Goal: Contribute content: Contribute content

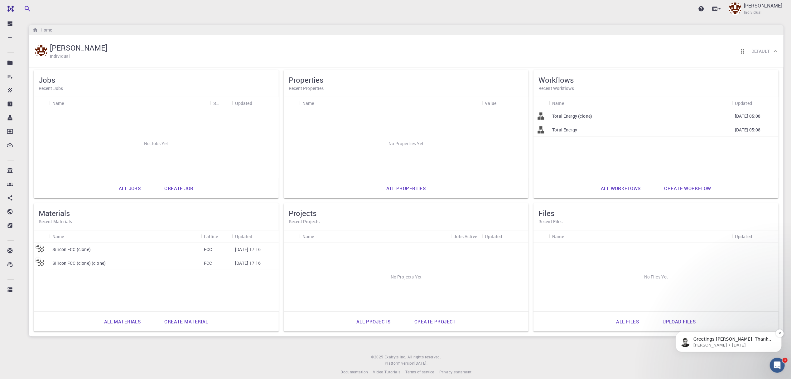
click at [731, 340] on p "Greetings [PERSON_NAME], Thank you for contacting our team. I apologize for the…" at bounding box center [733, 339] width 80 height 6
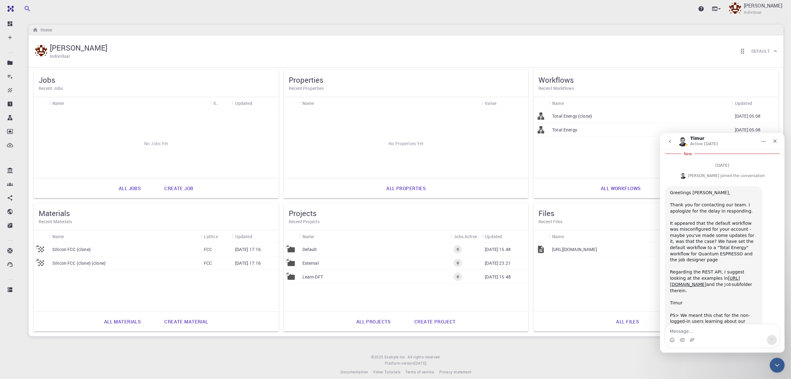
scroll to position [655, 0]
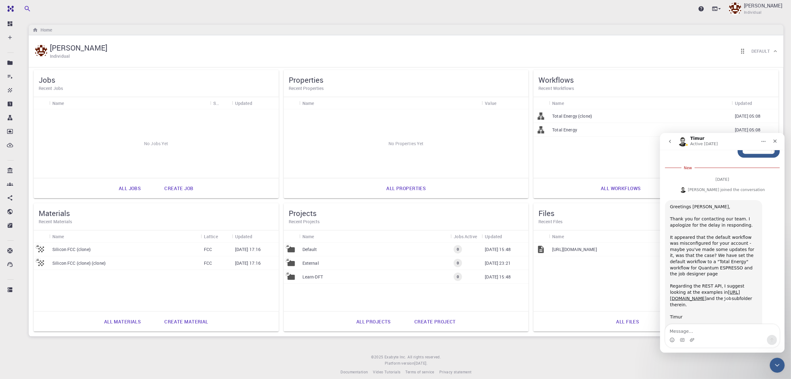
click at [419, 53] on div "[PERSON_NAME] Individual Default" at bounding box center [403, 50] width 739 height 19
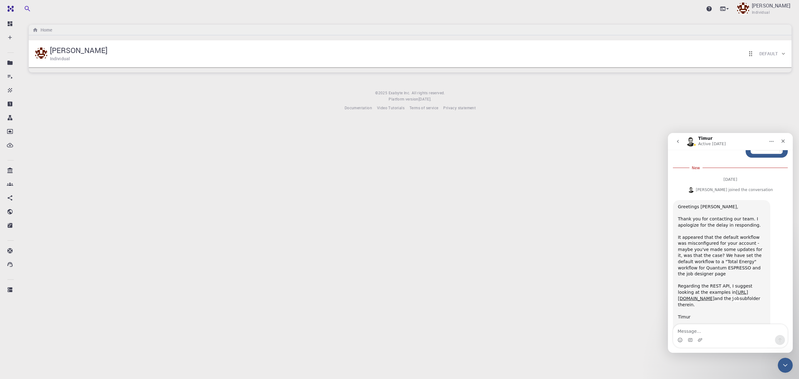
click at [221, 57] on div "[PERSON_NAME] Individual Default" at bounding box center [407, 53] width 746 height 19
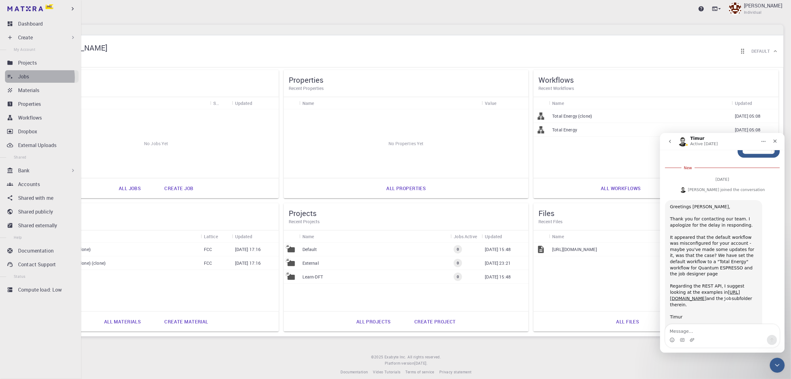
click at [33, 77] on div "Jobs" at bounding box center [48, 76] width 61 height 7
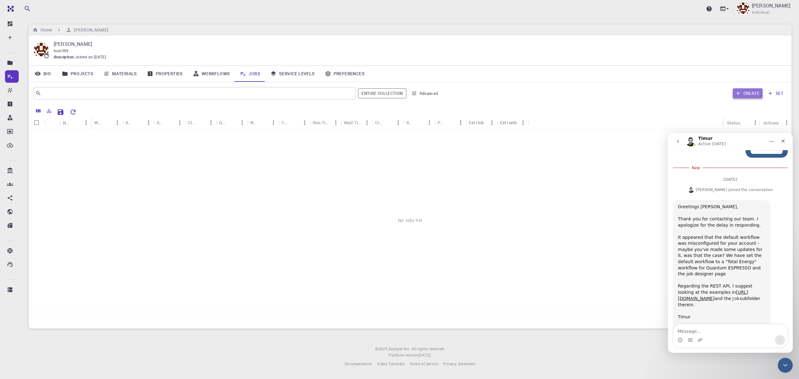
click at [746, 94] on button "Create" at bounding box center [747, 93] width 30 height 10
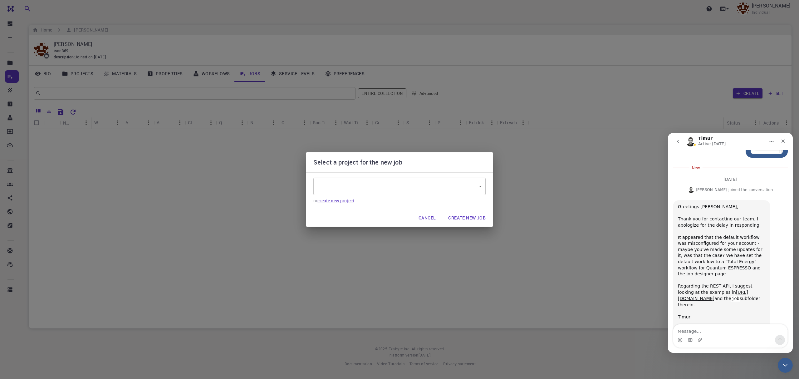
type input "r7YzEEDL8XBFXXthv"
click at [468, 219] on button "Create New Job" at bounding box center [466, 217] width 47 height 12
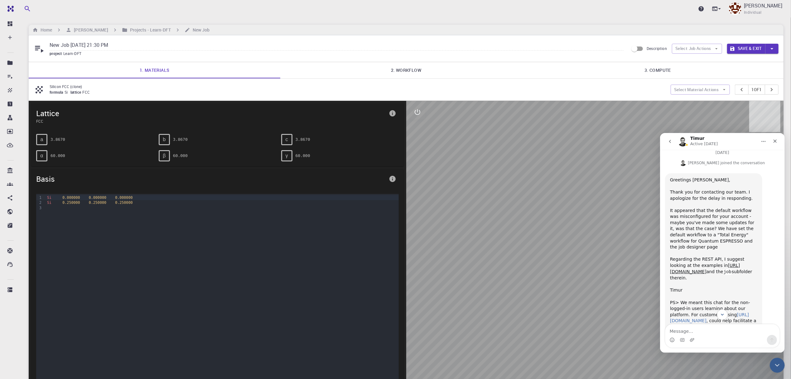
scroll to position [697, 0]
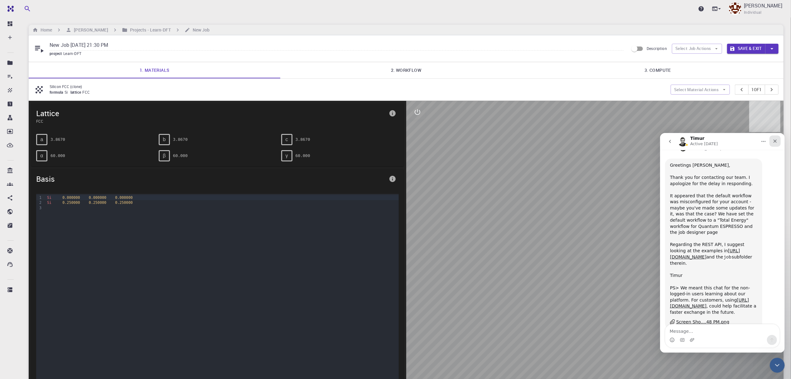
click at [775, 140] on icon "Close" at bounding box center [775, 140] width 3 height 3
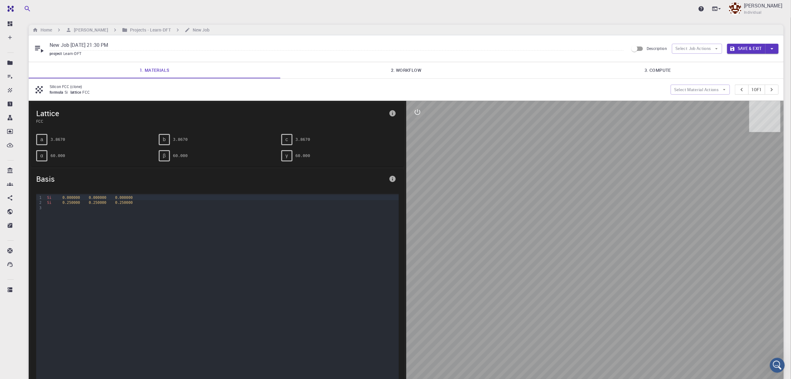
scroll to position [682, 0]
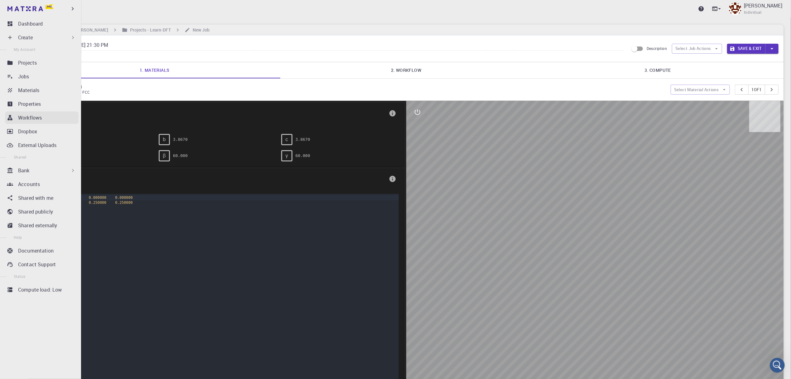
click at [27, 120] on p "Workflows" at bounding box center [30, 117] width 24 height 7
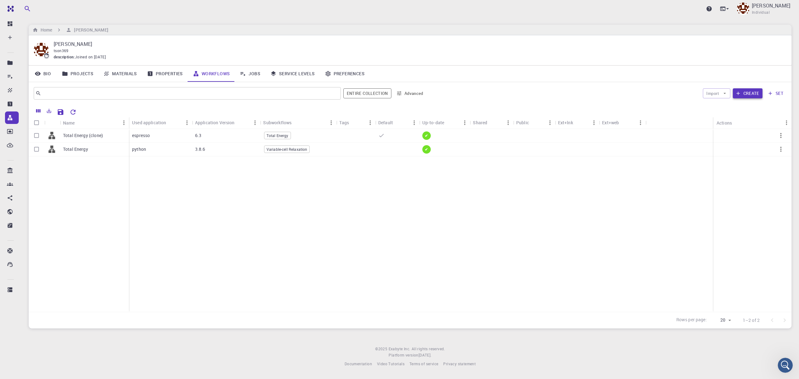
click at [752, 96] on button "Create" at bounding box center [747, 93] width 30 height 10
click at [38, 151] on input "Select row" at bounding box center [37, 149] width 12 height 12
checkbox input "true"
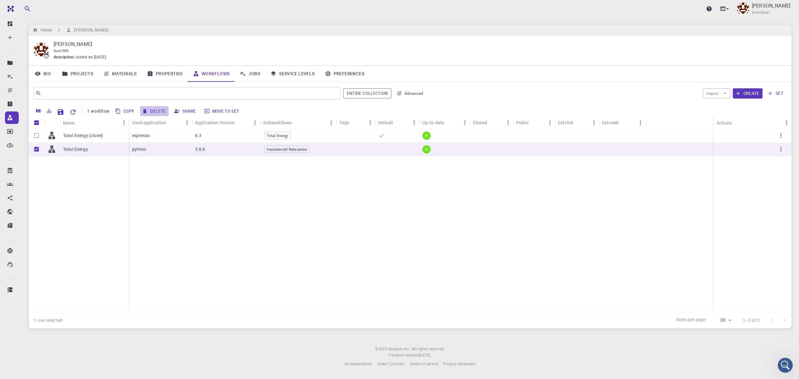
click at [157, 112] on button "Delete" at bounding box center [154, 111] width 28 height 10
checkbox input "false"
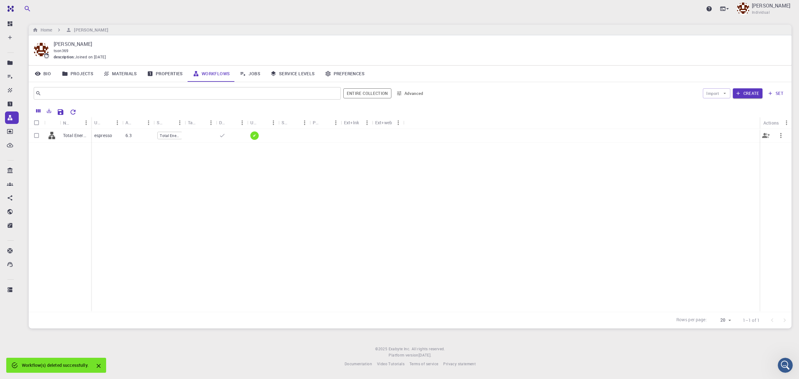
click at [169, 133] on span "Total Energy" at bounding box center [170, 135] width 24 height 5
click at [37, 136] on input "Select row" at bounding box center [37, 135] width 12 height 12
checkbox input "true"
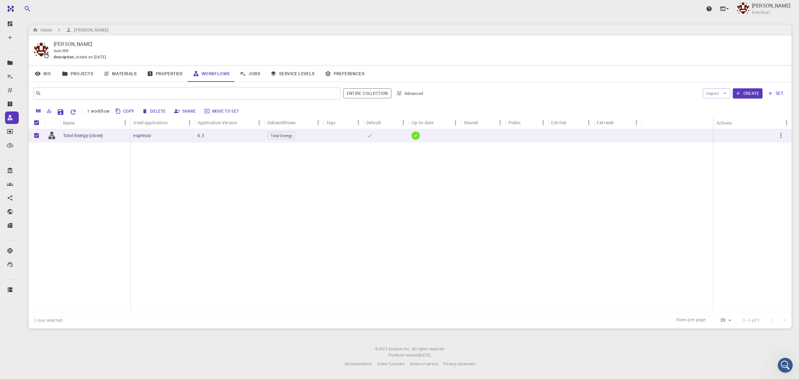
click at [159, 113] on button "Delete" at bounding box center [154, 111] width 28 height 10
click at [187, 182] on div "Total Energy (clone) espresso 6.3 Total Energy ✔" at bounding box center [410, 220] width 762 height 183
click at [119, 75] on link "Materials" at bounding box center [120, 74] width 44 height 16
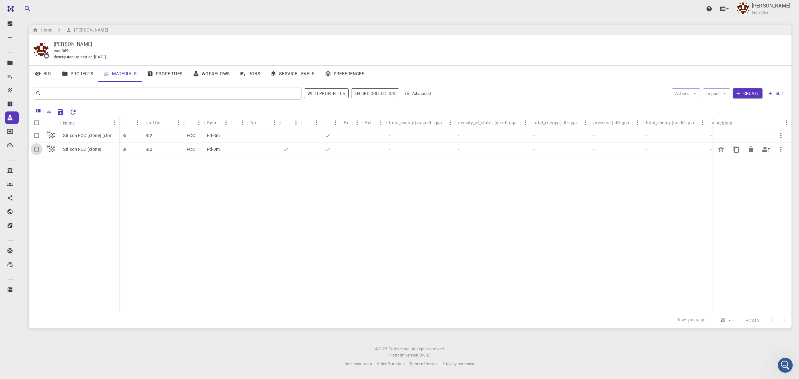
click at [34, 149] on input "Select row" at bounding box center [37, 149] width 12 height 12
checkbox input "true"
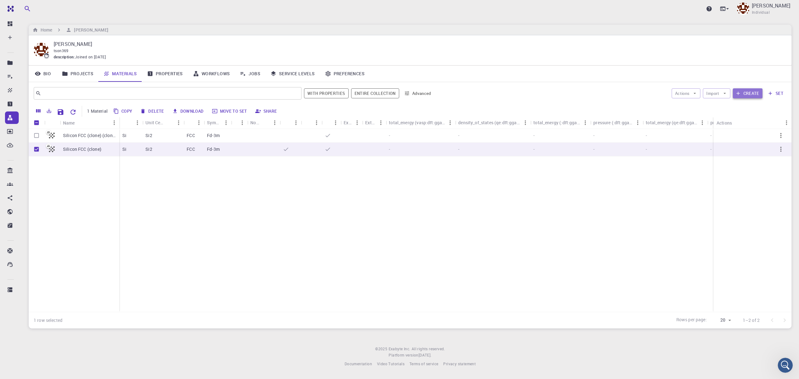
click at [755, 95] on button "Create" at bounding box center [747, 93] width 30 height 10
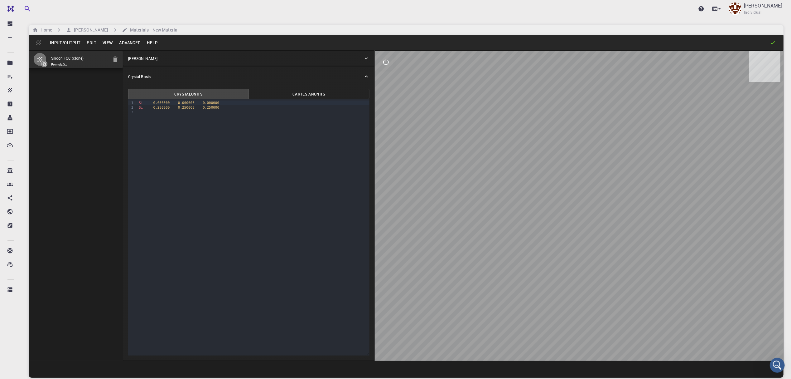
click at [151, 59] on p "[PERSON_NAME]" at bounding box center [142, 59] width 29 height 6
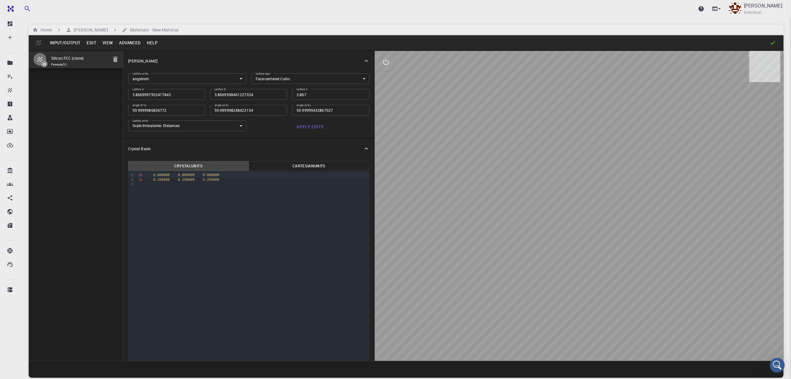
click at [298, 79] on body "Pro Dashboard Create New Job New Material Create Material Upload File Import fr…" at bounding box center [395, 213] width 791 height 426
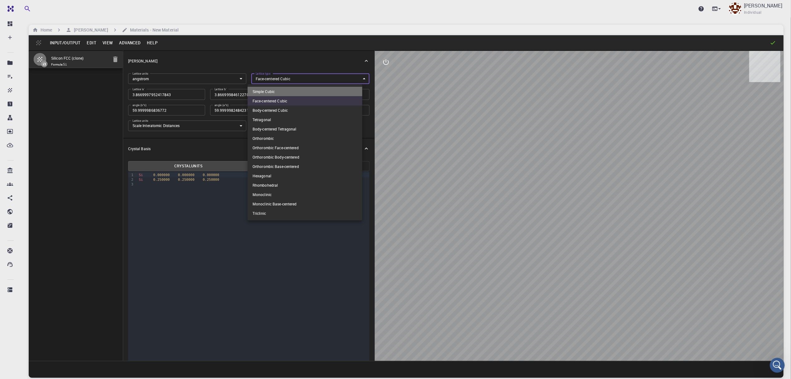
click at [280, 89] on li "Simple Cubic" at bounding box center [305, 91] width 115 height 9
type input "CUB"
type input "3.866999795"
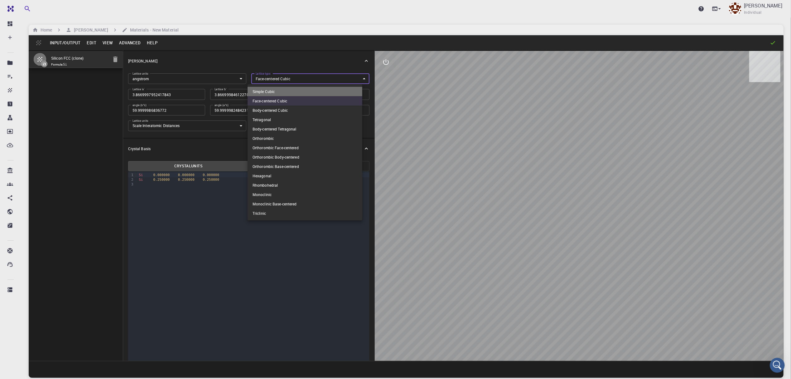
type input "90"
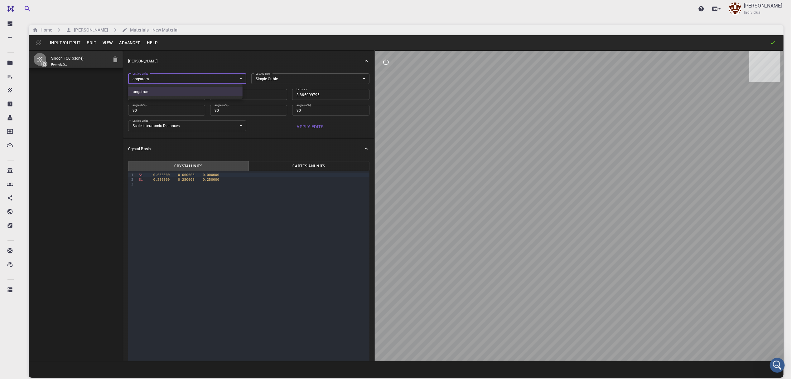
click at [165, 77] on body "Pro Dashboard Create New Job New Material Create Material Upload File Import fr…" at bounding box center [395, 213] width 791 height 426
click at [165, 77] on div at bounding box center [395, 189] width 791 height 379
click at [172, 95] on input "3.866999795" at bounding box center [166, 94] width 77 height 11
type input "3.866999796"
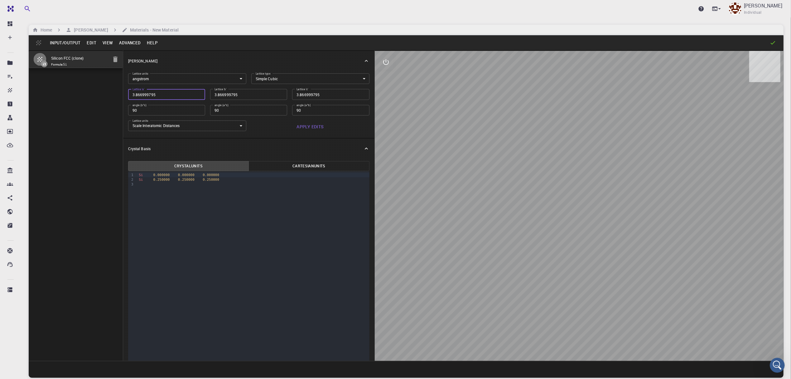
type input "3.866999796"
type input "386699979515"
type input "3866999795151"
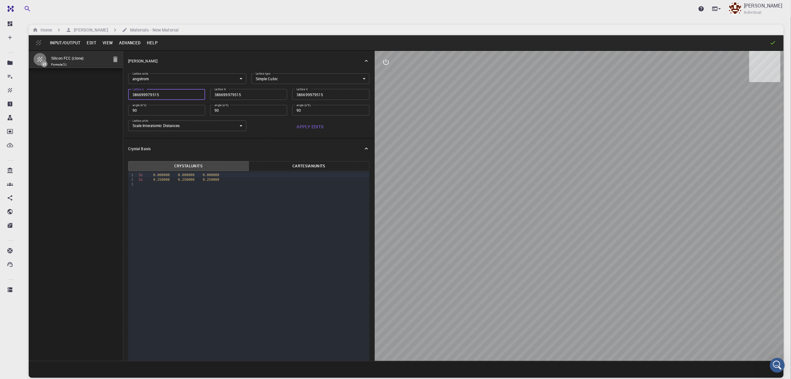
type input "3866999795151"
type input "38669997951511"
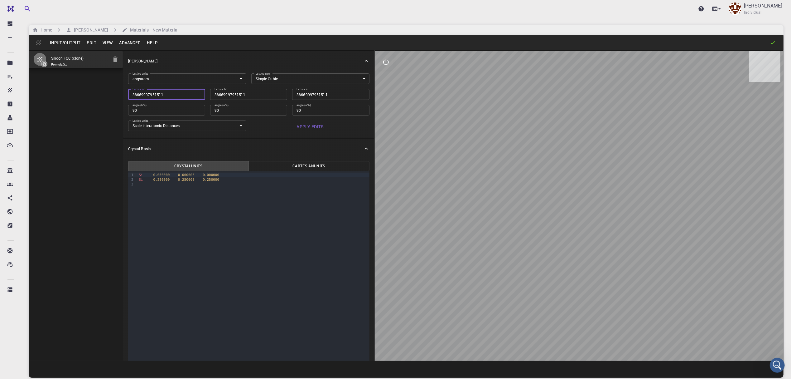
drag, startPoint x: 172, startPoint y: 95, endPoint x: 77, endPoint y: 99, distance: 94.9
click at [77, 99] on div "Silicon FCC (clone) Formula: Si Crystal Lattice Lattice units angstrom angstrom…" at bounding box center [406, 205] width 755 height 310
type input "1"
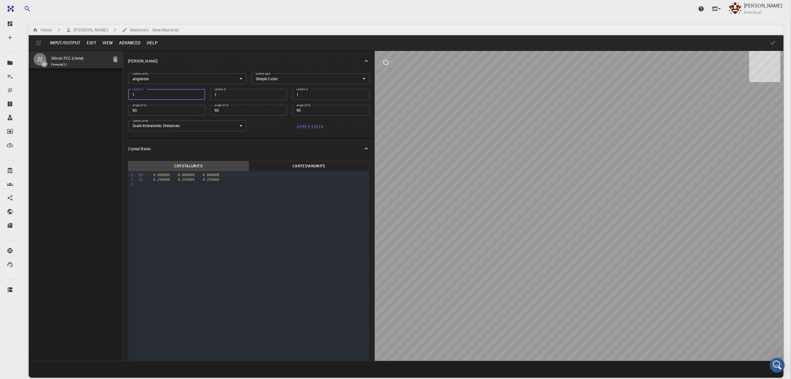
type input "14"
type input "1"
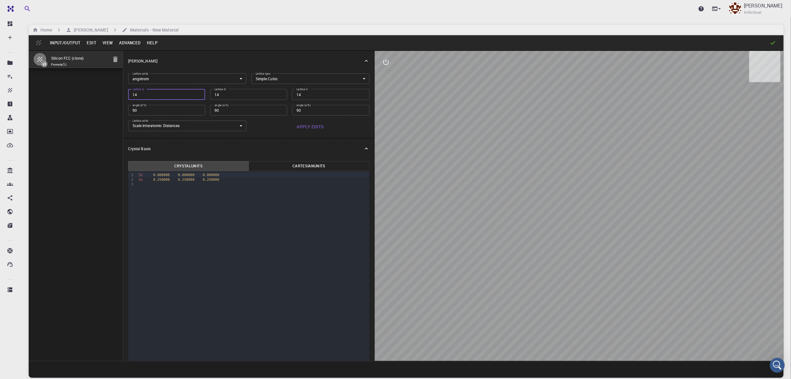
type input "1"
type input "15"
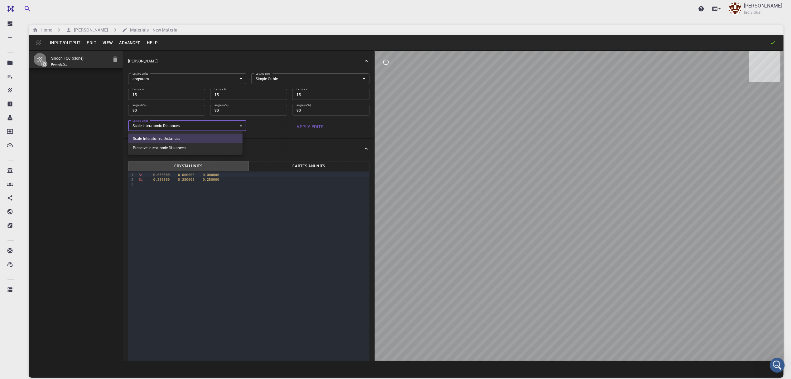
click at [221, 126] on body "Pro Dashboard Create New Job New Material Create Material Upload File Import fr…" at bounding box center [395, 213] width 791 height 426
click at [221, 126] on div at bounding box center [395, 189] width 791 height 379
click at [143, 175] on div "Si 0.000000 0.000000 0.000000" at bounding box center [253, 174] width 232 height 5
click at [141, 175] on span "Si" at bounding box center [141, 175] width 4 height 4
type input "FCC"
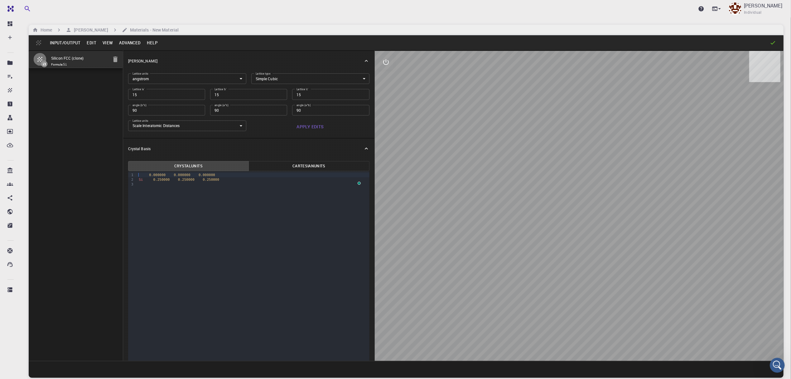
type input "3.8669997952417843"
type input "3.8669998461227024"
type input "3.867"
type input "59.9999986836772"
type input "59.999998248423154"
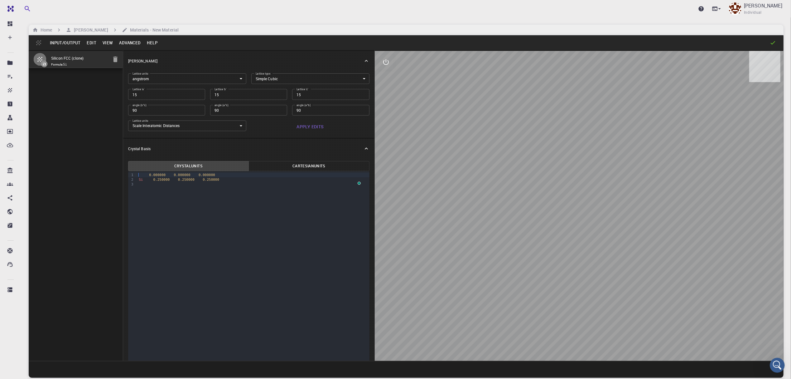
type input "59.99999432867027"
click at [285, 78] on body "Pro Dashboard Create New Job New Material Create Material Upload File Import fr…" at bounding box center [395, 213] width 791 height 426
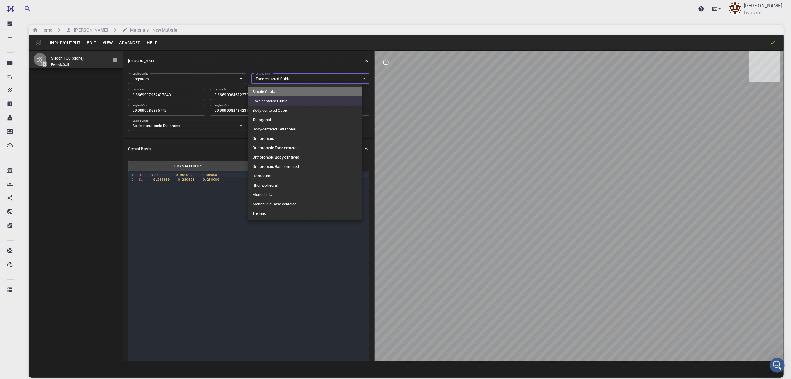
click at [286, 92] on li "Simple Cubic" at bounding box center [305, 91] width 115 height 9
type input "CUB"
type input "3.866999795"
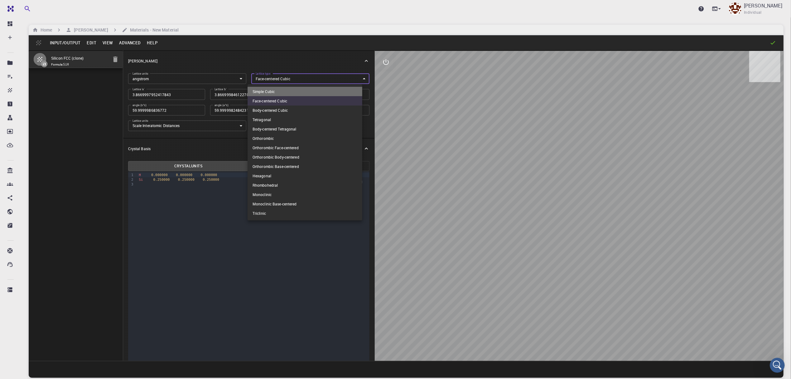
type input "90"
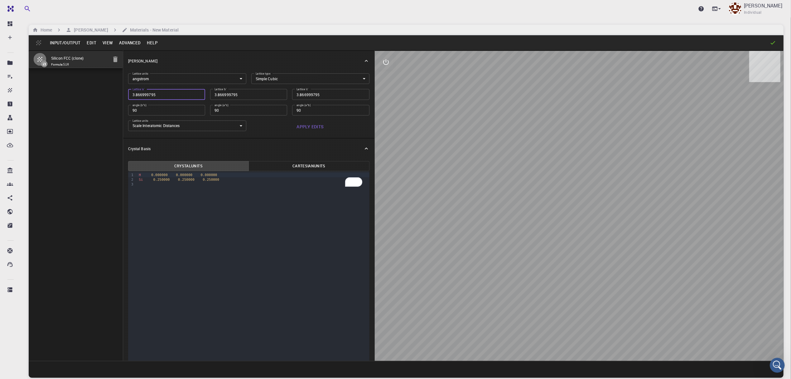
click at [172, 94] on input "3.866999795" at bounding box center [166, 94] width 77 height 11
type input "1"
type input "15"
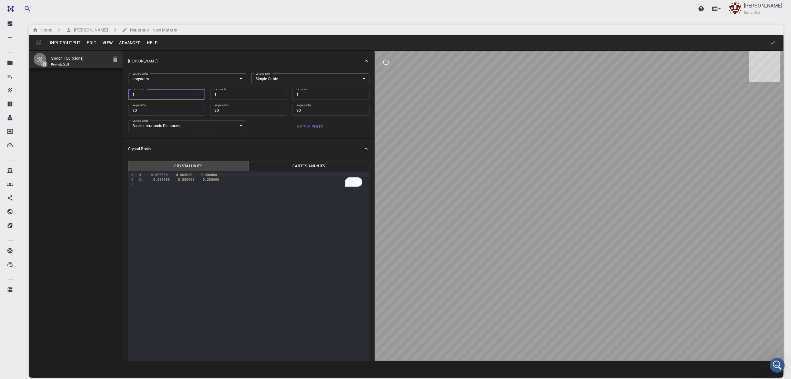
type input "15"
drag, startPoint x: 140, startPoint y: 180, endPoint x: 149, endPoint y: 182, distance: 9.1
click at [141, 180] on span "Si" at bounding box center [141, 179] width 4 height 4
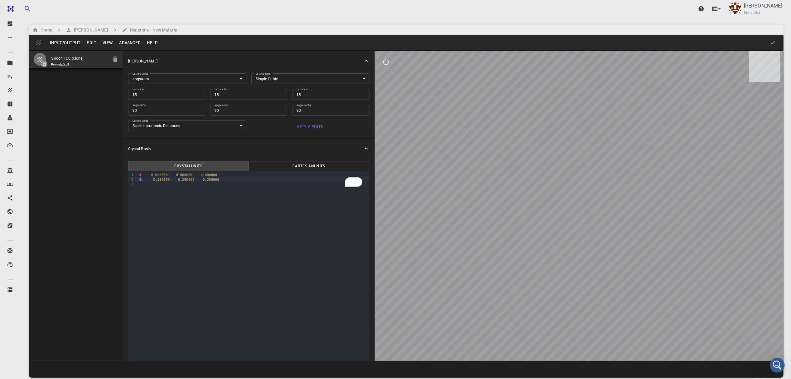
click at [145, 180] on div "Si 0.250000 0.250000 0.250000" at bounding box center [253, 179] width 232 height 5
click at [143, 178] on div "Si 0.250000 0.250000 0.250000" at bounding box center [253, 179] width 232 height 5
type input "FCC"
type input "3.8669997952417843"
type input "3.8669998461227024"
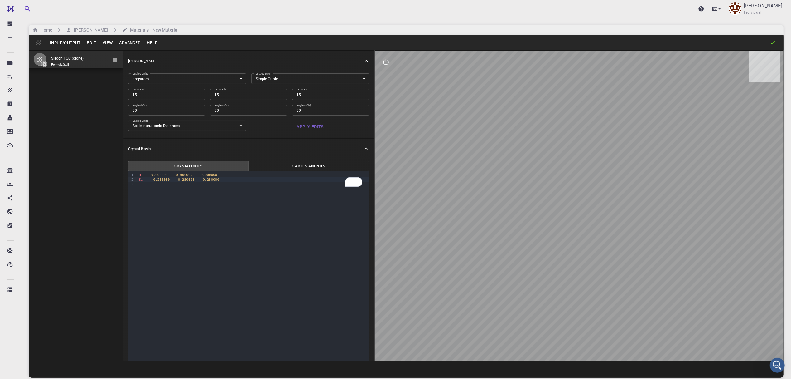
type input "3.867"
type input "59.9999986836772"
type input "59.999998248423154"
type input "59.99999432867027"
click at [216, 241] on div "9 1 2 3 › H 0.000000 0.000000 0.000000 H 0.250000 0.250000 0.250000" at bounding box center [248, 299] width 241 height 256
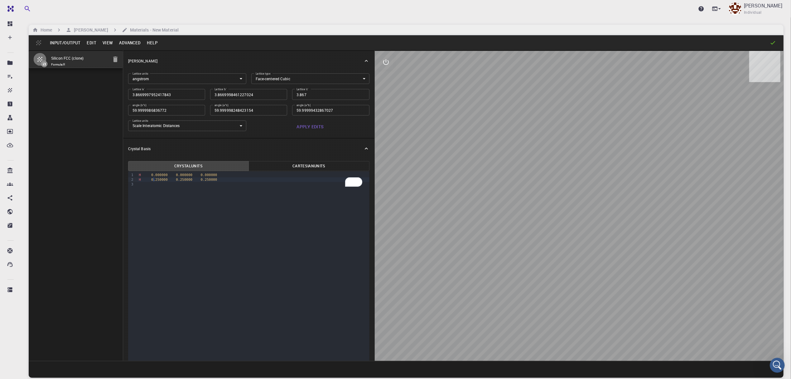
drag, startPoint x: 153, startPoint y: 179, endPoint x: 187, endPoint y: 184, distance: 33.4
click at [156, 180] on span "0.250000" at bounding box center [159, 179] width 17 height 4
click at [141, 179] on div "H 0.000000 0.250000 0.250000" at bounding box center [253, 179] width 232 height 5
click at [145, 177] on div "H 0.000000 0.250000 0.250000" at bounding box center [253, 179] width 232 height 5
drag, startPoint x: 180, startPoint y: 180, endPoint x: 198, endPoint y: 184, distance: 18.5
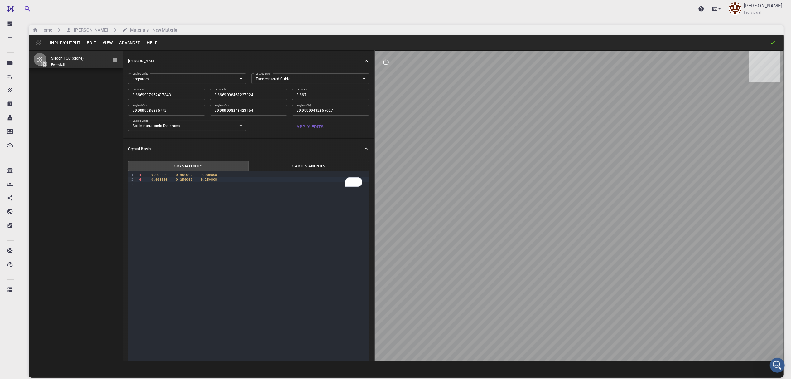
click at [181, 180] on span "0.250000" at bounding box center [184, 179] width 17 height 4
click at [180, 179] on span ".250" at bounding box center [182, 179] width 8 height 4
click at [568, 190] on div at bounding box center [579, 206] width 409 height 310
click at [314, 126] on button "Apply Edits" at bounding box center [310, 126] width 118 height 12
click at [316, 126] on button "Apply Edits" at bounding box center [310, 126] width 118 height 12
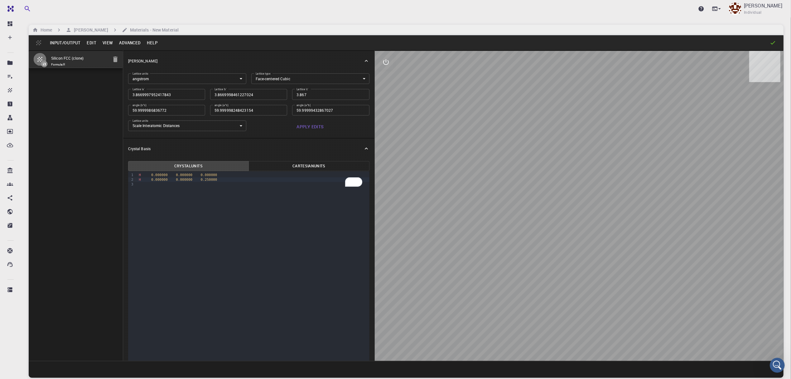
click at [93, 41] on button "Edit" at bounding box center [92, 43] width 16 height 10
click at [93, 41] on div at bounding box center [395, 189] width 791 height 379
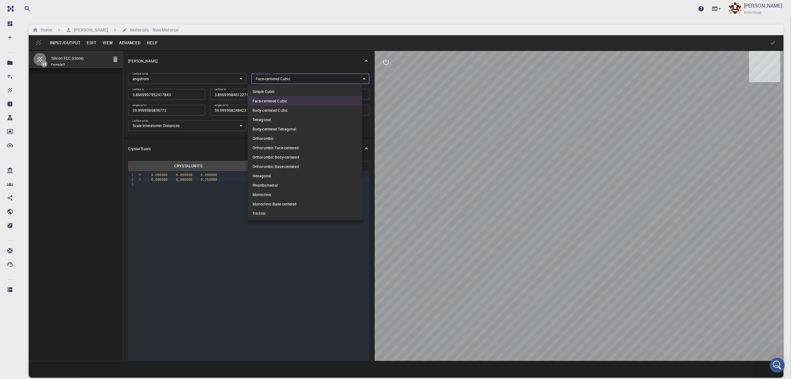
click at [303, 75] on body "Pro Dashboard Create New Job New Material Create Material Upload File Import fr…" at bounding box center [395, 213] width 791 height 426
click at [291, 94] on li "Simple Cubic" at bounding box center [305, 91] width 115 height 9
type input "CUB"
type input "3.866999795"
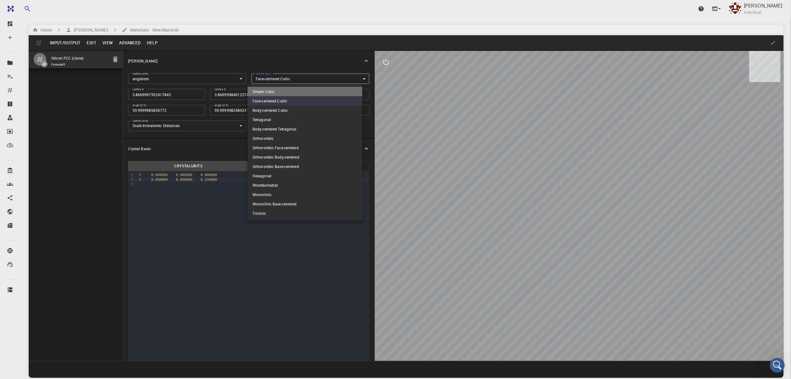
type input "3.866999795"
type input "90"
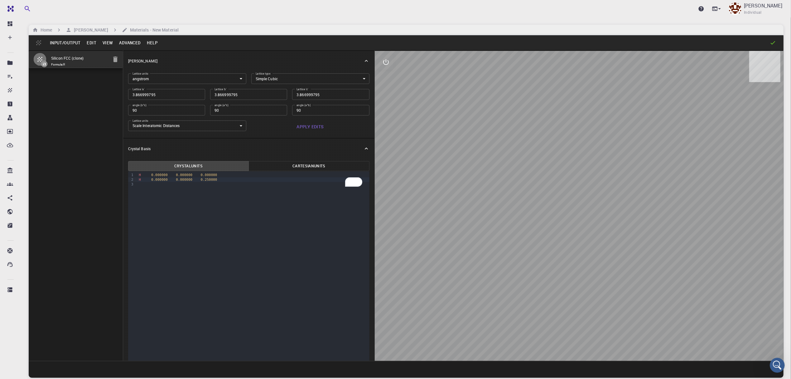
click at [555, 155] on div at bounding box center [579, 206] width 409 height 310
click at [307, 125] on button "Apply Edits" at bounding box center [310, 126] width 118 height 12
click at [774, 40] on icon at bounding box center [773, 43] width 6 height 6
click at [63, 42] on button "Input/Output" at bounding box center [65, 43] width 37 height 10
click at [66, 94] on li "Save" at bounding box center [79, 95] width 65 height 10
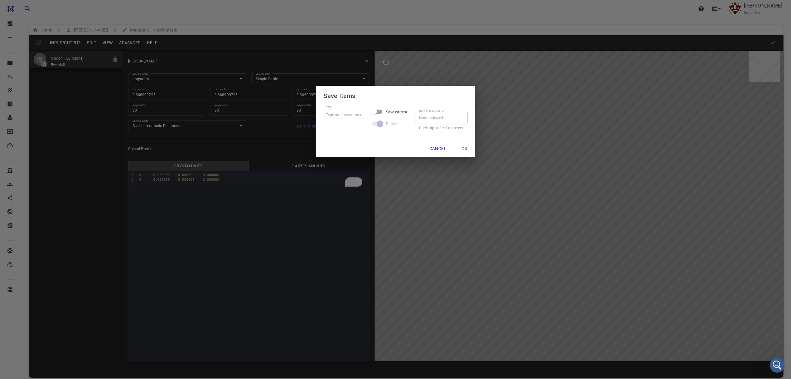
click at [399, 112] on span "Save current" at bounding box center [396, 112] width 21 height 6
click at [392, 112] on input "Save current" at bounding box center [374, 112] width 36 height 12
checkbox input "true"
click at [464, 149] on button "Ok" at bounding box center [461, 148] width 16 height 12
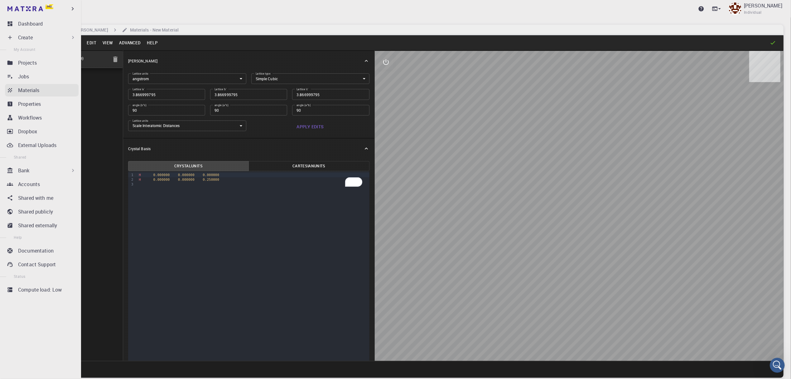
click at [29, 89] on p "Materials" at bounding box center [28, 89] width 21 height 7
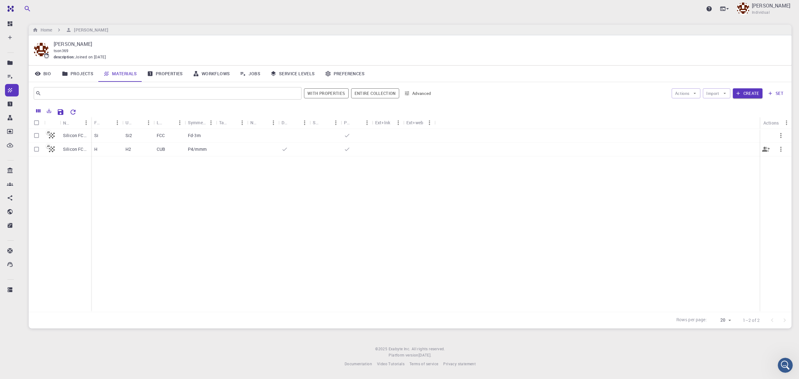
click at [77, 152] on p "Silicon FCC (clone)" at bounding box center [75, 149] width 25 height 6
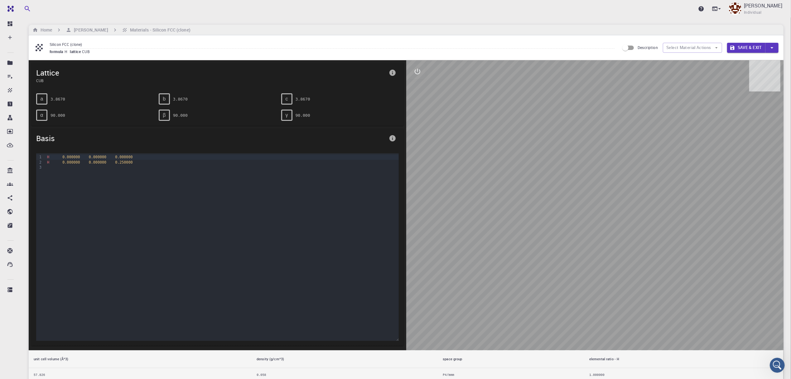
click at [70, 44] on input "Silicon FCC (clone)" at bounding box center [332, 44] width 565 height 8
drag, startPoint x: 93, startPoint y: 41, endPoint x: 41, endPoint y: 42, distance: 52.4
click at [41, 42] on div "Silicon FCC (clone) formula H lattice CUB" at bounding box center [327, 47] width 586 height 15
type input "H2"
click at [750, 49] on button "Save & Exit" at bounding box center [746, 48] width 38 height 10
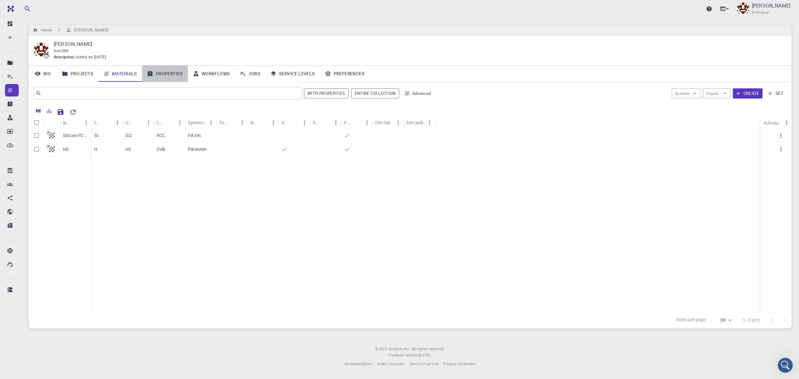
click at [165, 75] on link "Properties" at bounding box center [165, 74] width 46 height 16
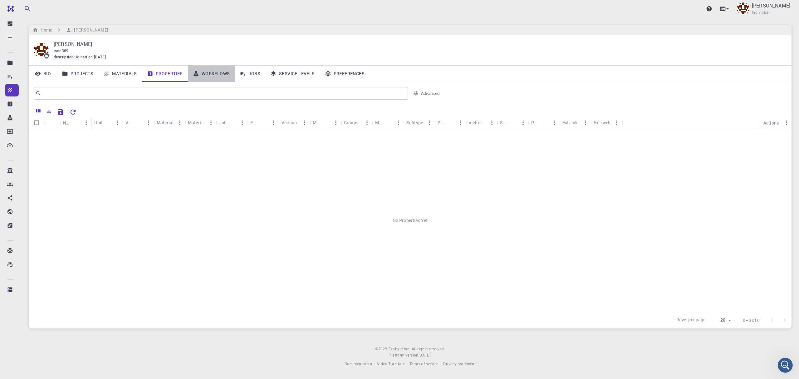
click at [220, 74] on link "Workflows" at bounding box center [211, 74] width 47 height 16
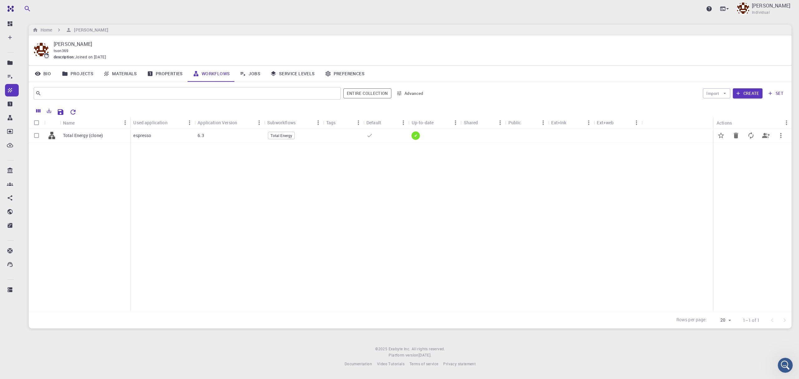
click at [147, 137] on p "espresso" at bounding box center [142, 135] width 18 height 6
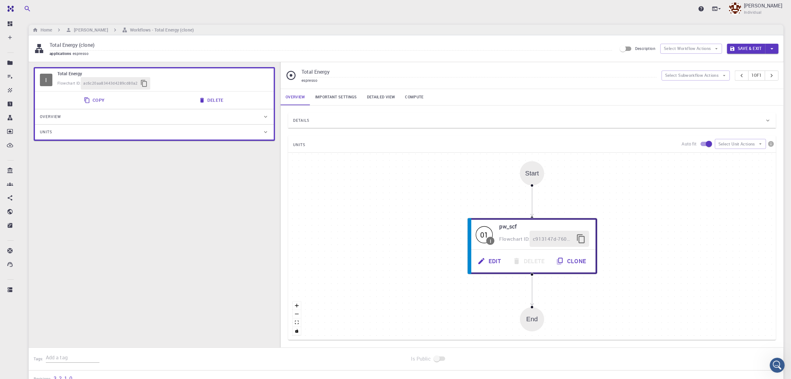
click at [310, 80] on span "espresso" at bounding box center [310, 80] width 16 height 5
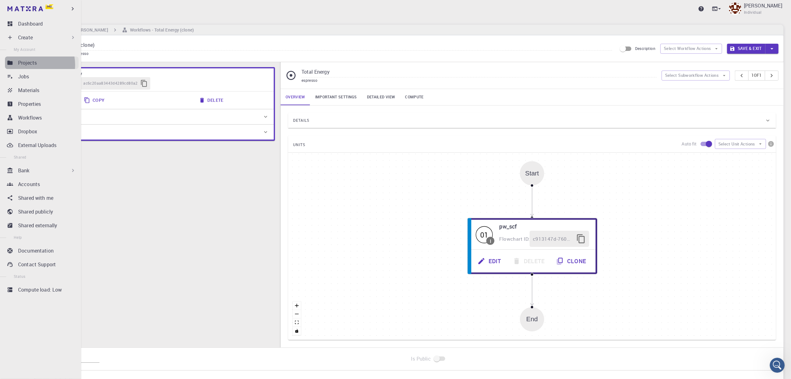
click at [27, 65] on p "Projects" at bounding box center [27, 62] width 19 height 7
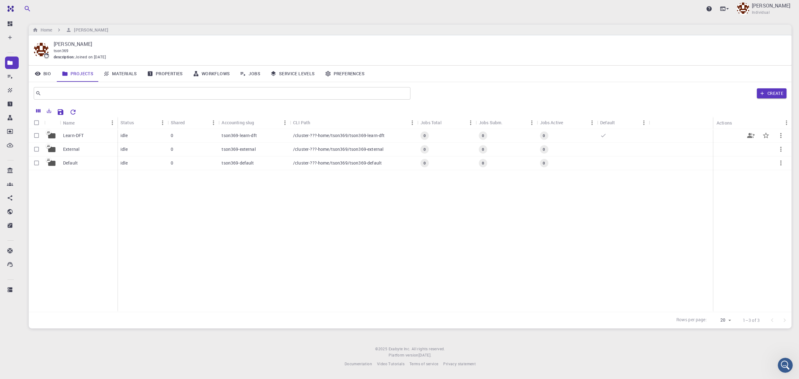
click at [67, 138] on p "Learn-DFT" at bounding box center [73, 135] width 21 height 6
